Goal: Information Seeking & Learning: Learn about a topic

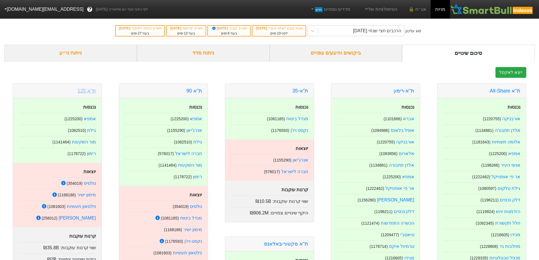
click at [87, 92] on link "ת''א 125" at bounding box center [87, 91] width 18 height 6
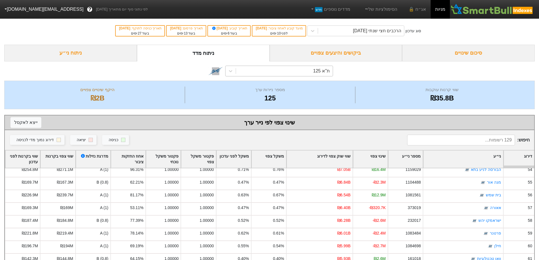
click at [287, 71] on div "ת''א 125" at bounding box center [284, 71] width 97 height 10
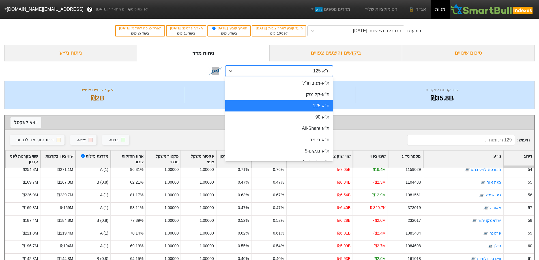
scroll to position [85, 0]
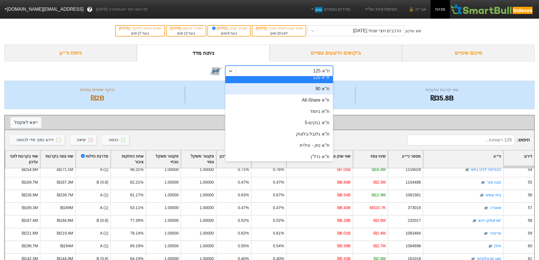
click at [317, 90] on div "ת''א 90" at bounding box center [279, 88] width 108 height 11
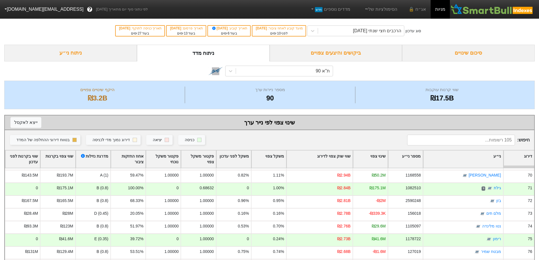
click at [469, 51] on div "סיכום שינויים" at bounding box center [468, 53] width 133 height 17
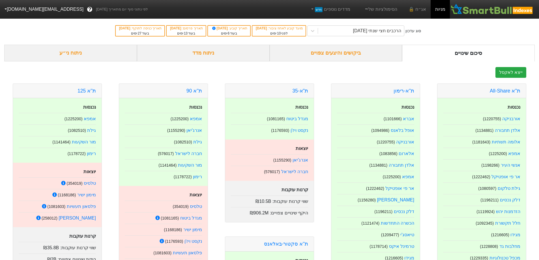
click at [88, 94] on div "ת''א 125" at bounding box center [57, 91] width 89 height 14
click at [87, 92] on link "ת''א 125" at bounding box center [87, 91] width 18 height 6
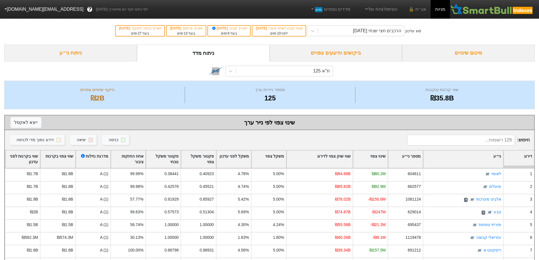
click at [472, 54] on div "סיכום שינויים" at bounding box center [468, 53] width 133 height 17
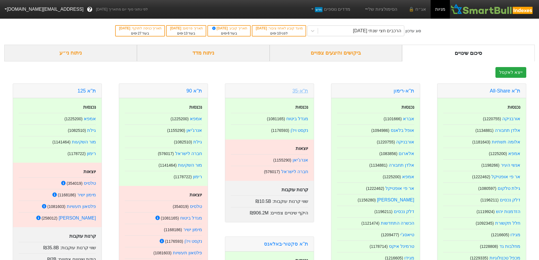
click at [304, 91] on link "ת"א-35" at bounding box center [300, 91] width 16 height 6
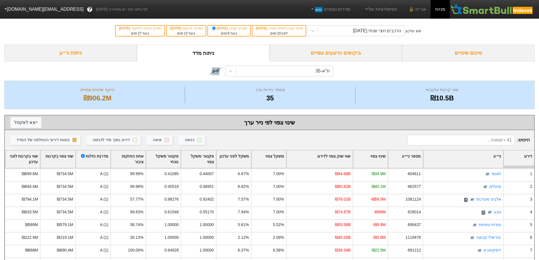
click at [323, 53] on div "ביקושים והיצעים צפויים" at bounding box center [336, 53] width 133 height 17
